Goal: Task Accomplishment & Management: Manage account settings

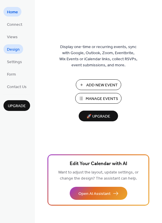
click at [16, 51] on span "Design" at bounding box center [13, 50] width 13 height 6
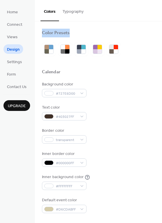
drag, startPoint x: 160, startPoint y: 16, endPoint x: 151, endPoint y: 52, distance: 36.4
click at [151, 52] on div "Colors Typography Color Presets Calendar Background color #727E6D00 Text color …" at bounding box center [98, 111] width 127 height 223
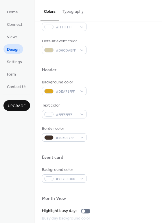
scroll to position [160, 0]
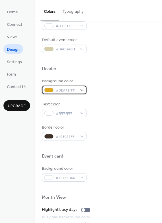
click at [82, 90] on div "#DEA71FFF" at bounding box center [64, 90] width 45 height 8
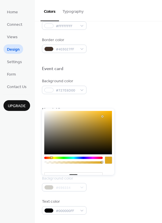
scroll to position [248, 0]
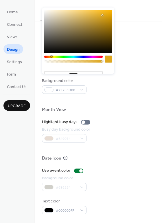
click at [47, 57] on div at bounding box center [73, 57] width 58 height 2
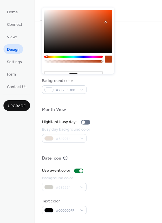
type input "*******"
drag, startPoint x: 100, startPoint y: 17, endPoint x: 106, endPoint y: 23, distance: 8.0
click at [106, 23] on div at bounding box center [78, 31] width 68 height 43
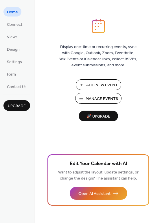
click at [98, 97] on span "Manage Events" at bounding box center [102, 99] width 32 height 6
click at [12, 50] on span "Design" at bounding box center [13, 50] width 13 height 6
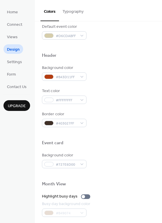
scroll to position [208, 0]
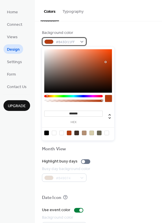
click at [82, 41] on div "#B43D11FF" at bounding box center [64, 41] width 45 height 8
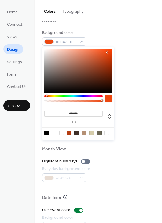
type input "*******"
drag, startPoint x: 104, startPoint y: 62, endPoint x: 108, endPoint y: 49, distance: 12.7
click at [108, 49] on div at bounding box center [78, 70] width 68 height 43
